Goal: Navigation & Orientation: Find specific page/section

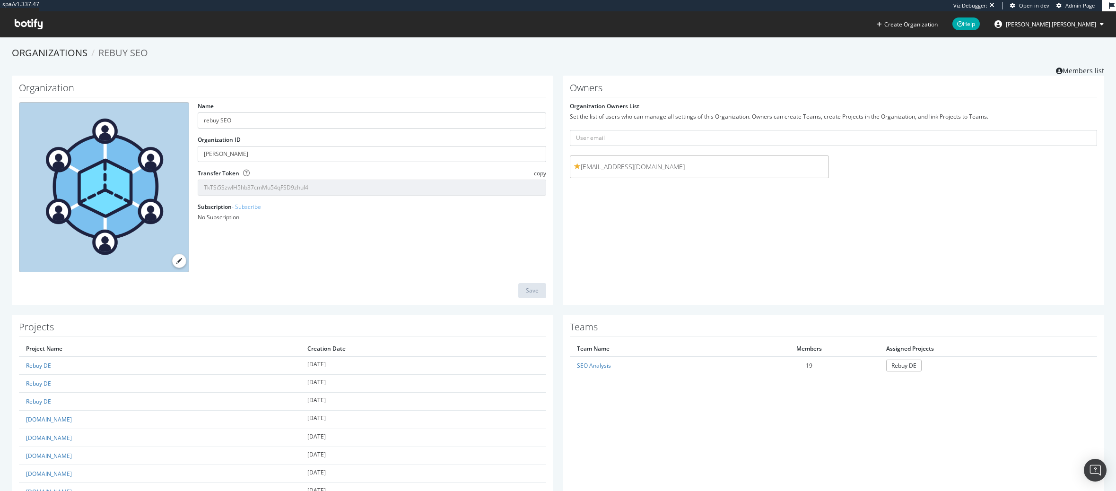
click at [24, 22] on icon at bounding box center [29, 24] width 28 height 10
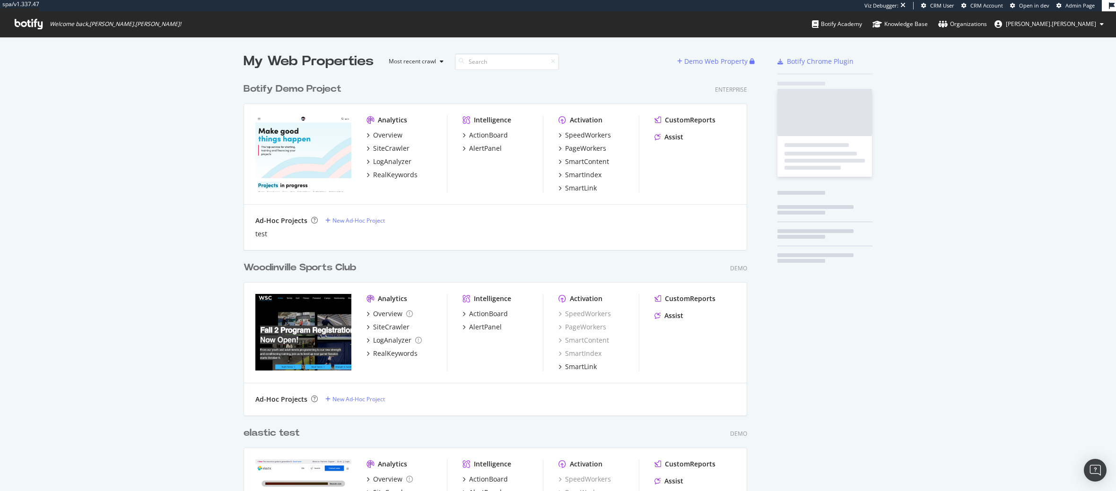
scroll to position [503, 504]
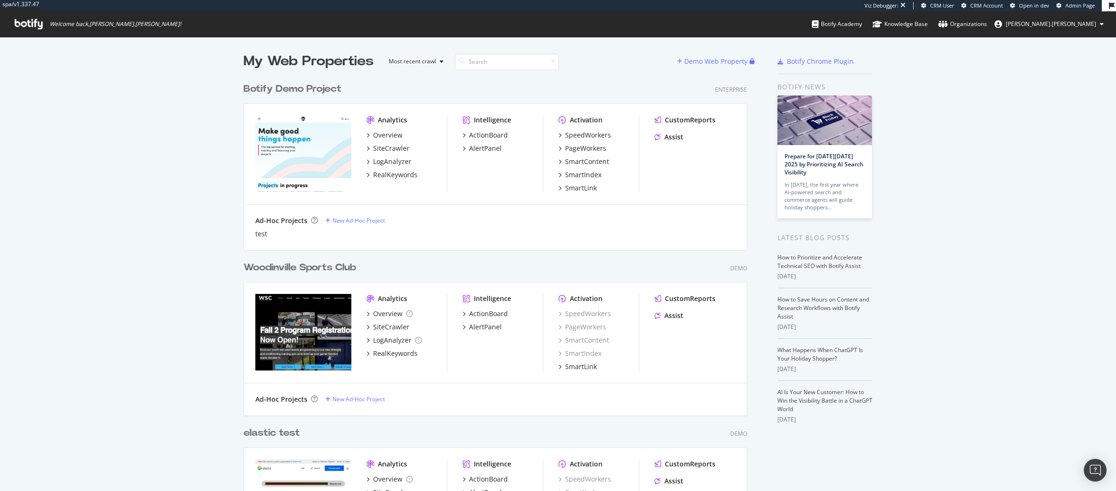
click at [146, 169] on div "My Web Properties Most recent crawl Demo Web Property Botify Demo Project Enter…" at bounding box center [558, 316] width 1116 height 559
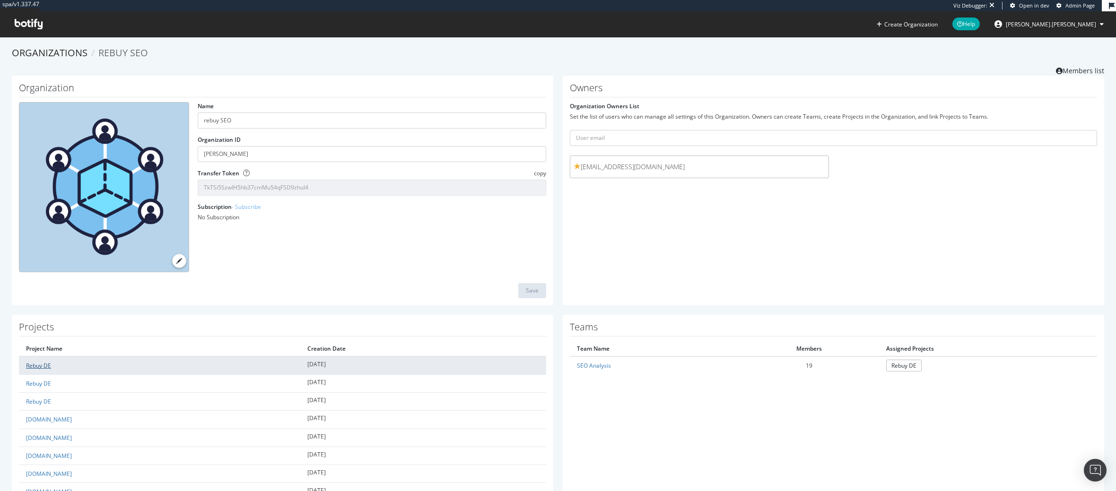
click at [46, 369] on link "Rebuy DE" at bounding box center [38, 366] width 25 height 8
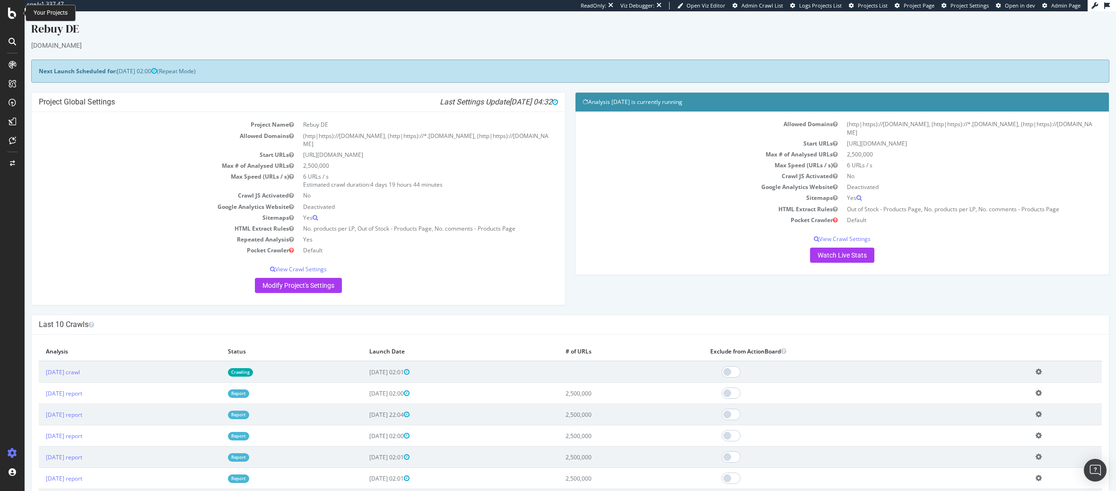
click at [15, 15] on icon at bounding box center [12, 13] width 9 height 11
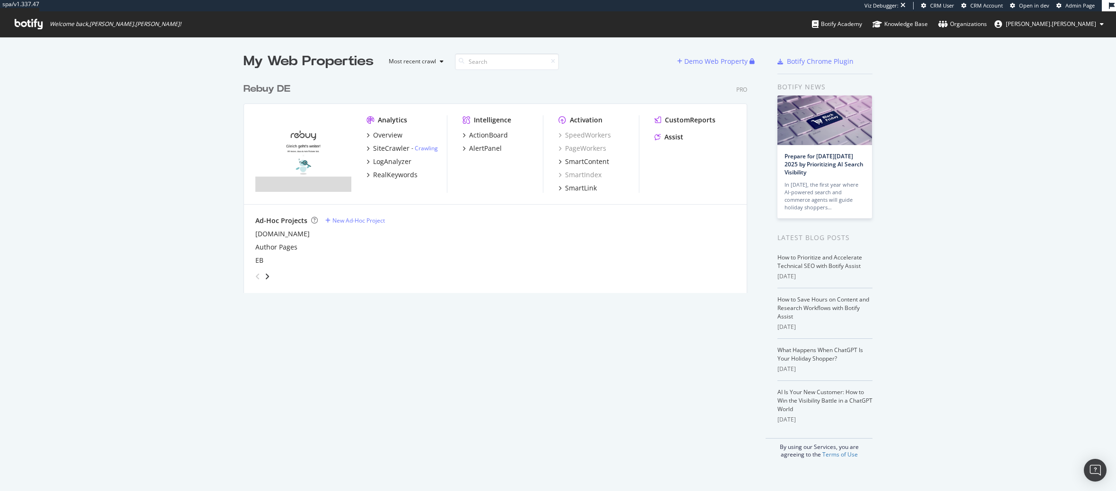
scroll to position [215, 504]
click at [519, 62] on input at bounding box center [507, 61] width 104 height 17
click at [266, 274] on icon "angle-right" at bounding box center [267, 277] width 5 height 8
click at [255, 273] on icon "angle-left" at bounding box center [257, 277] width 5 height 8
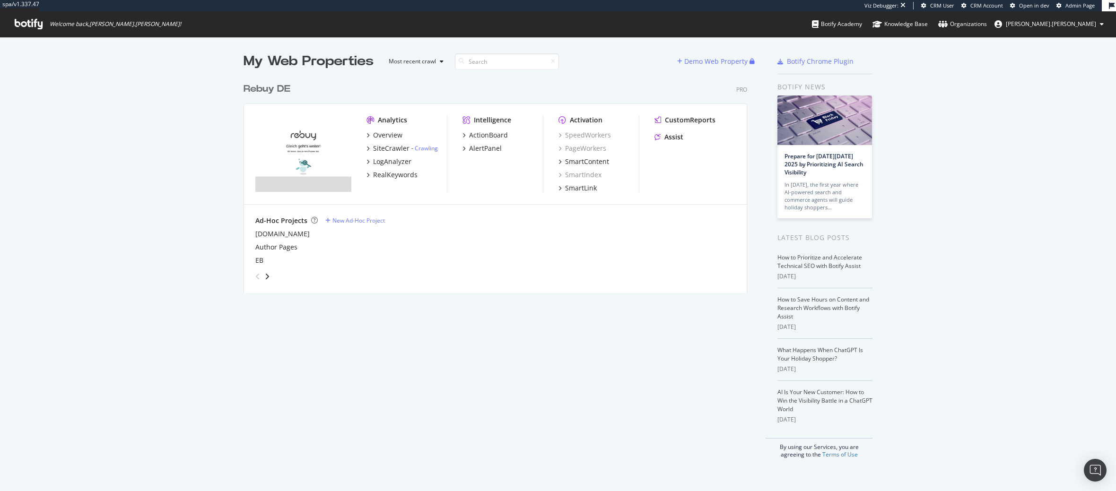
click at [255, 273] on icon "angle-left" at bounding box center [257, 277] width 5 height 8
